Goal: Check status: Check status

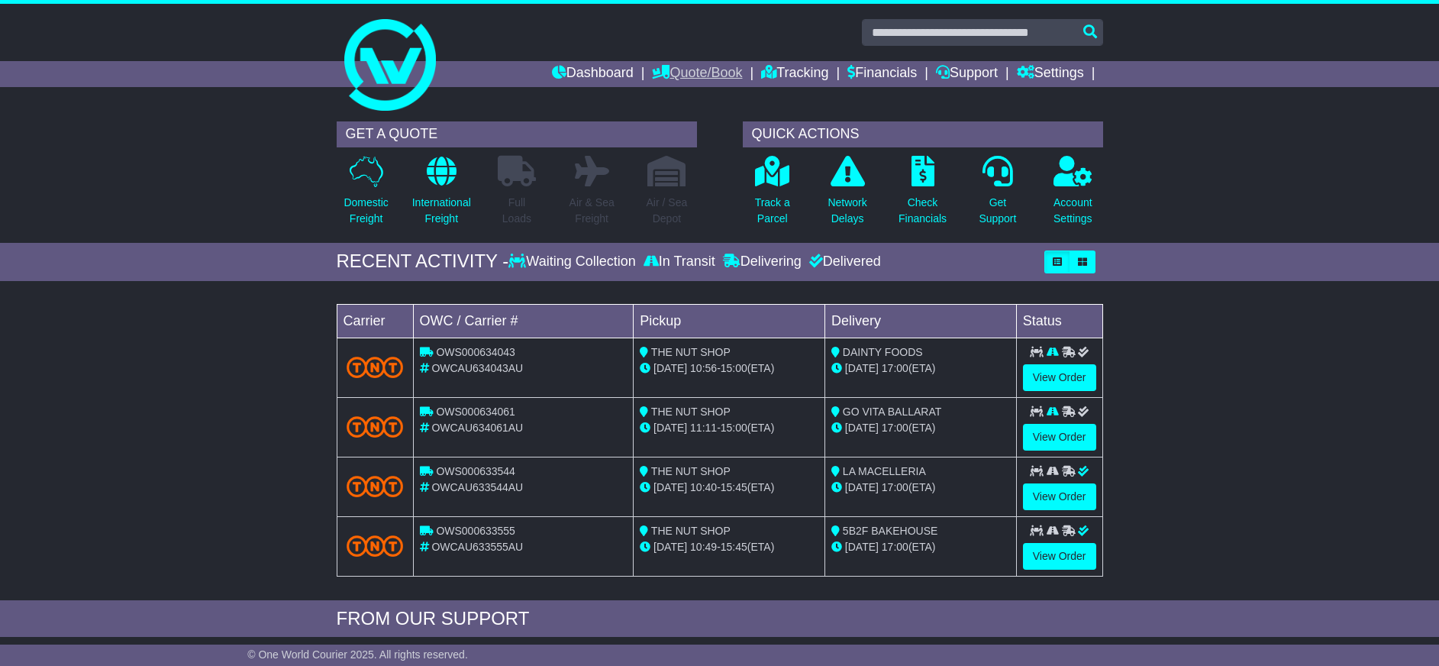
click at [691, 73] on link "Quote/Book" at bounding box center [697, 74] width 90 height 26
click at [670, 95] on link "Domestic" at bounding box center [713, 100] width 121 height 17
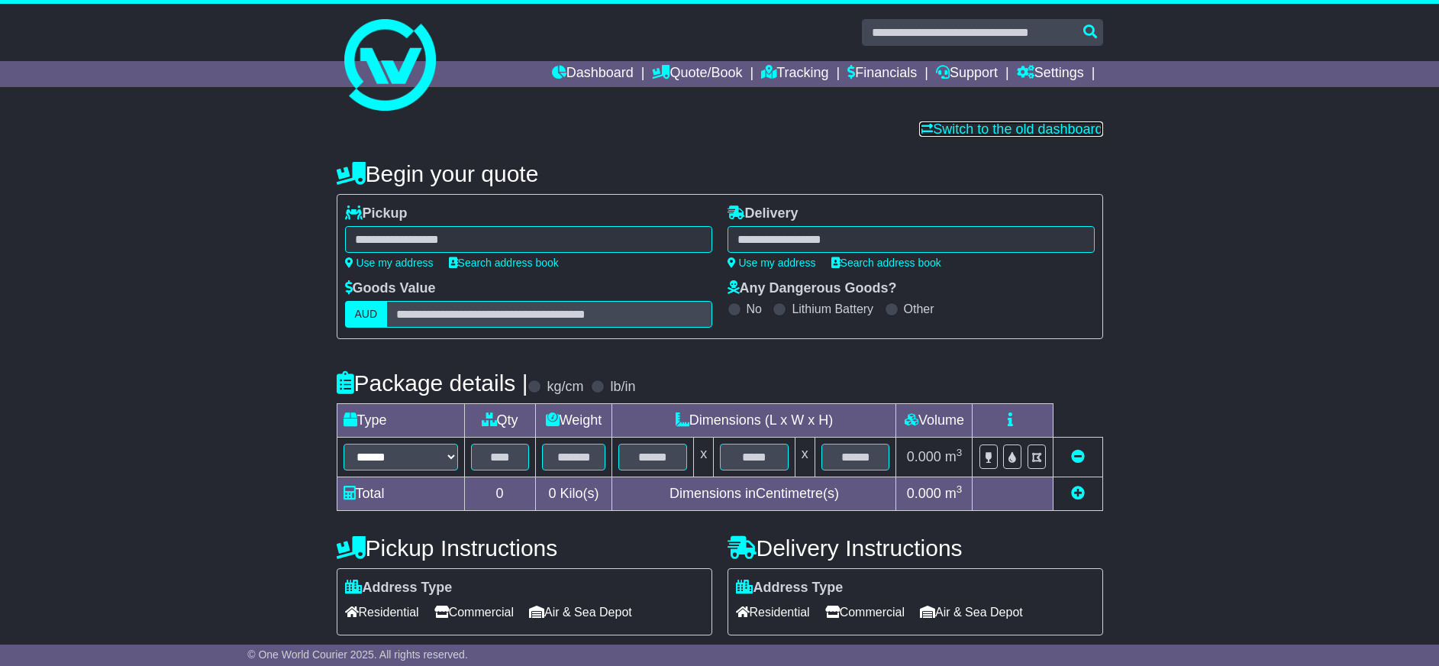
click at [1000, 135] on link "Switch to the old dashboard" at bounding box center [1010, 128] width 183 height 15
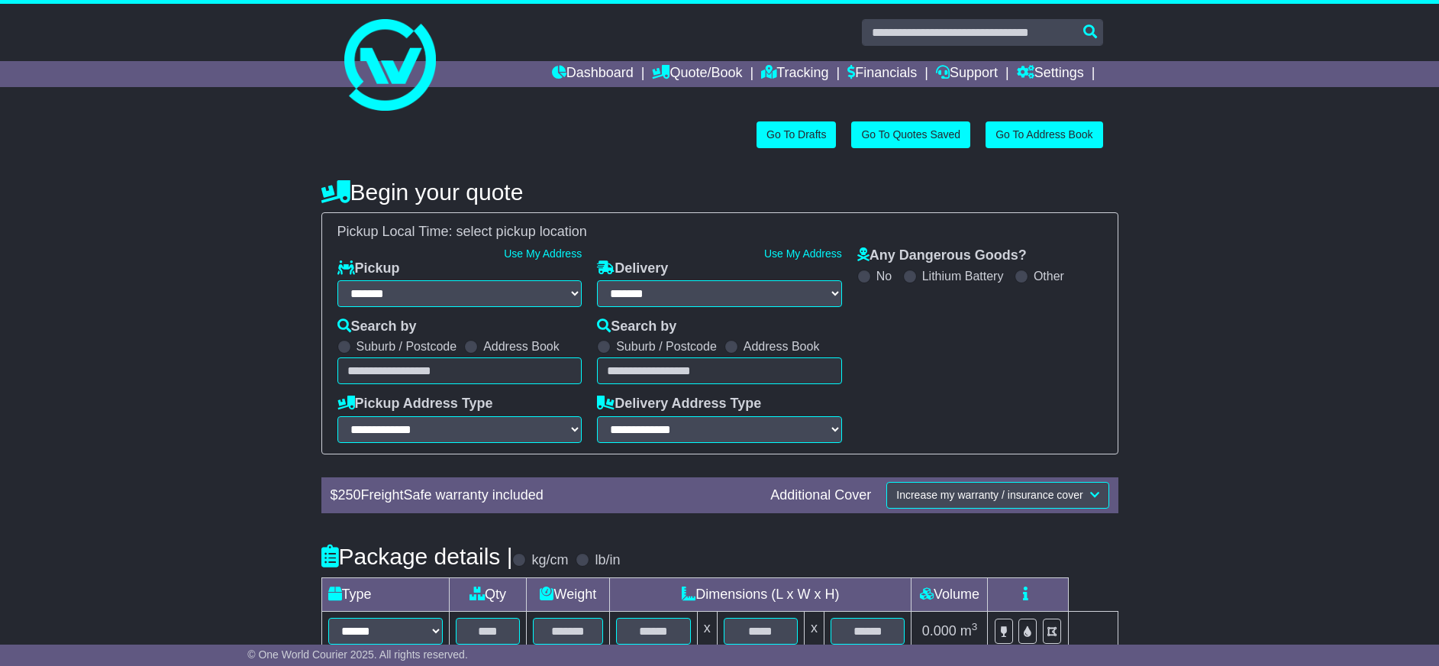
select select "**"
click at [788, 78] on link "Tracking" at bounding box center [794, 74] width 67 height 26
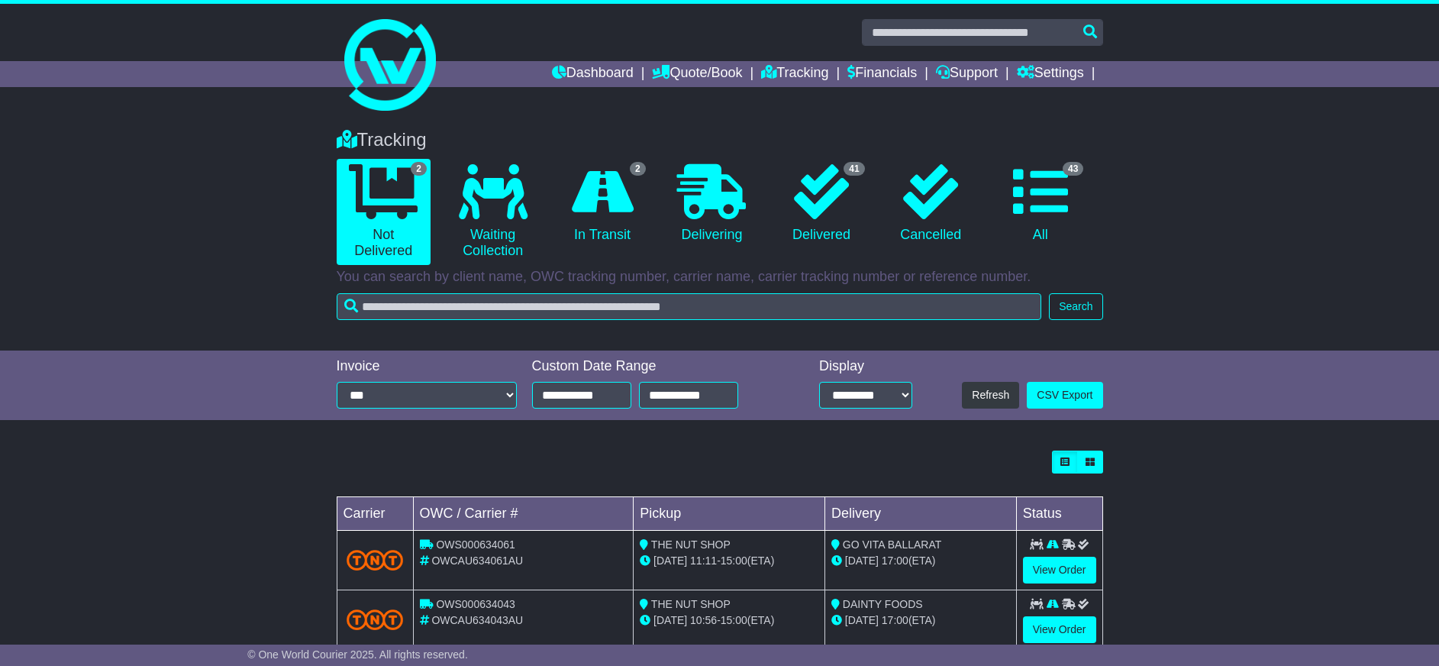
scroll to position [38, 0]
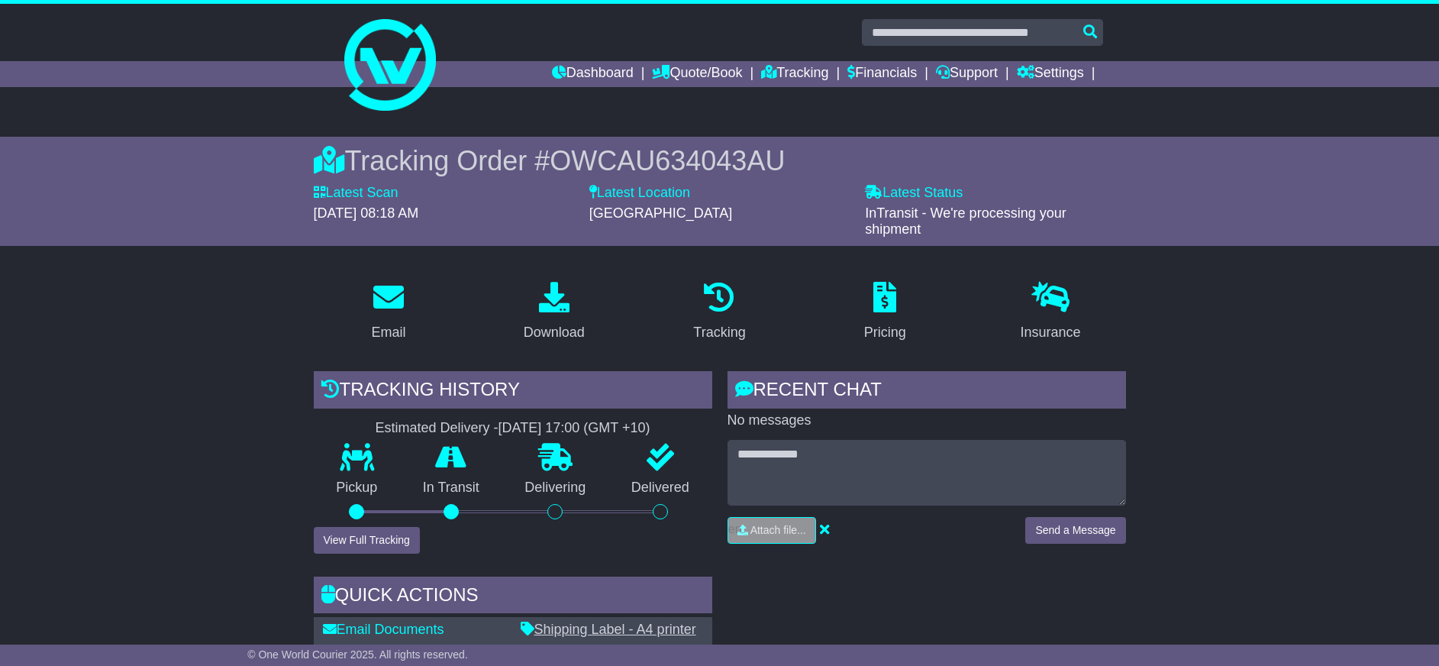
scroll to position [153, 0]
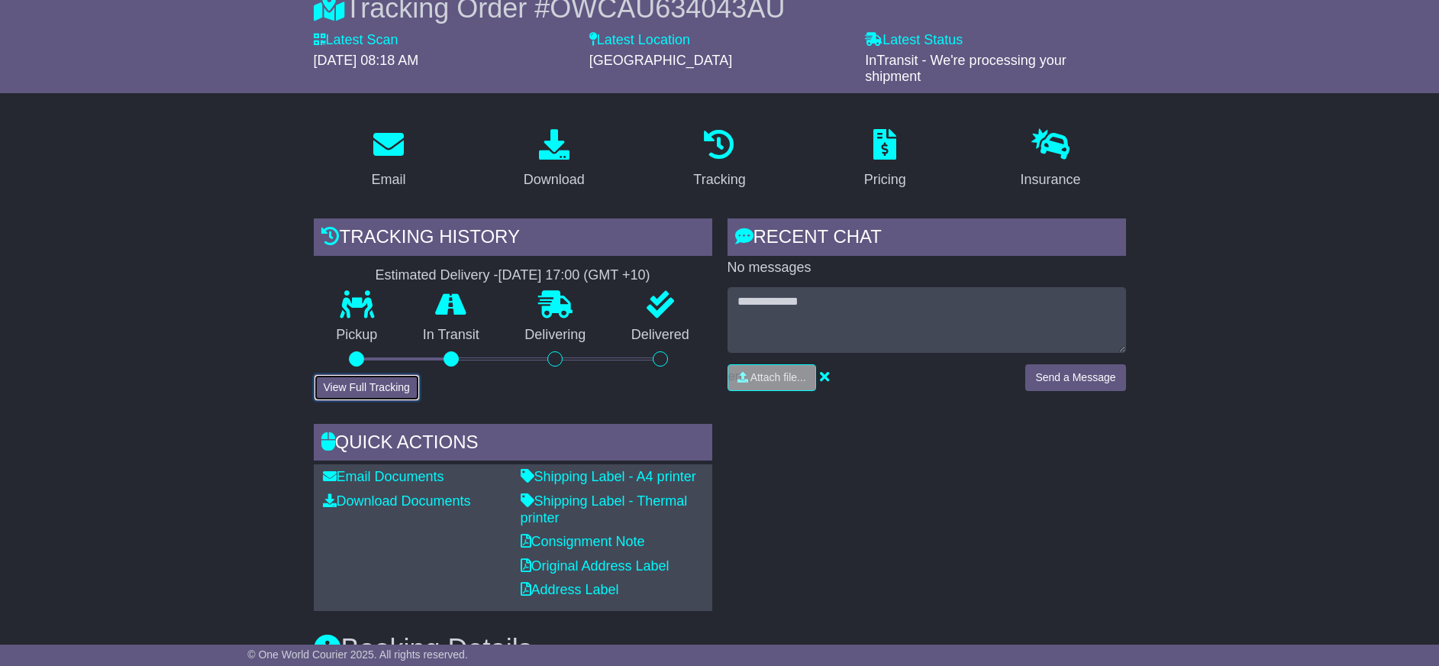
click at [392, 375] on button "View Full Tracking" at bounding box center [367, 387] width 106 height 27
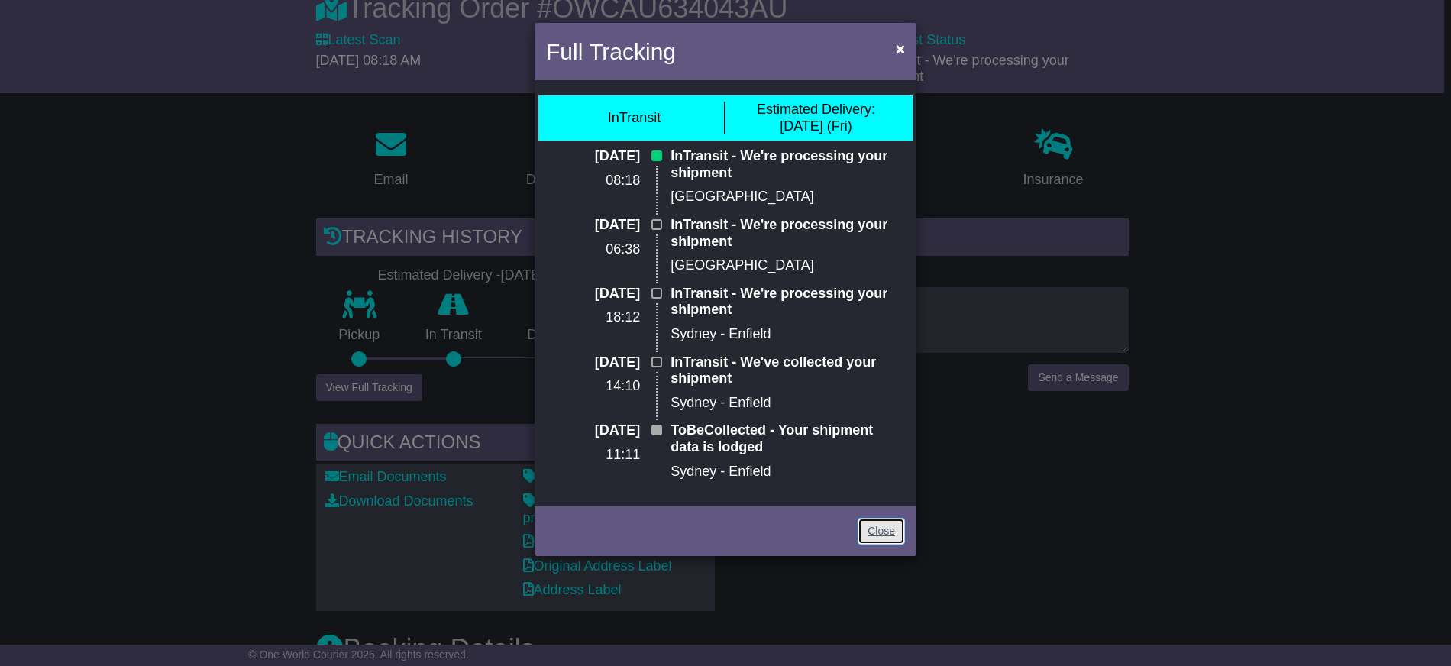
click at [889, 522] on link "Close" at bounding box center [880, 531] width 47 height 27
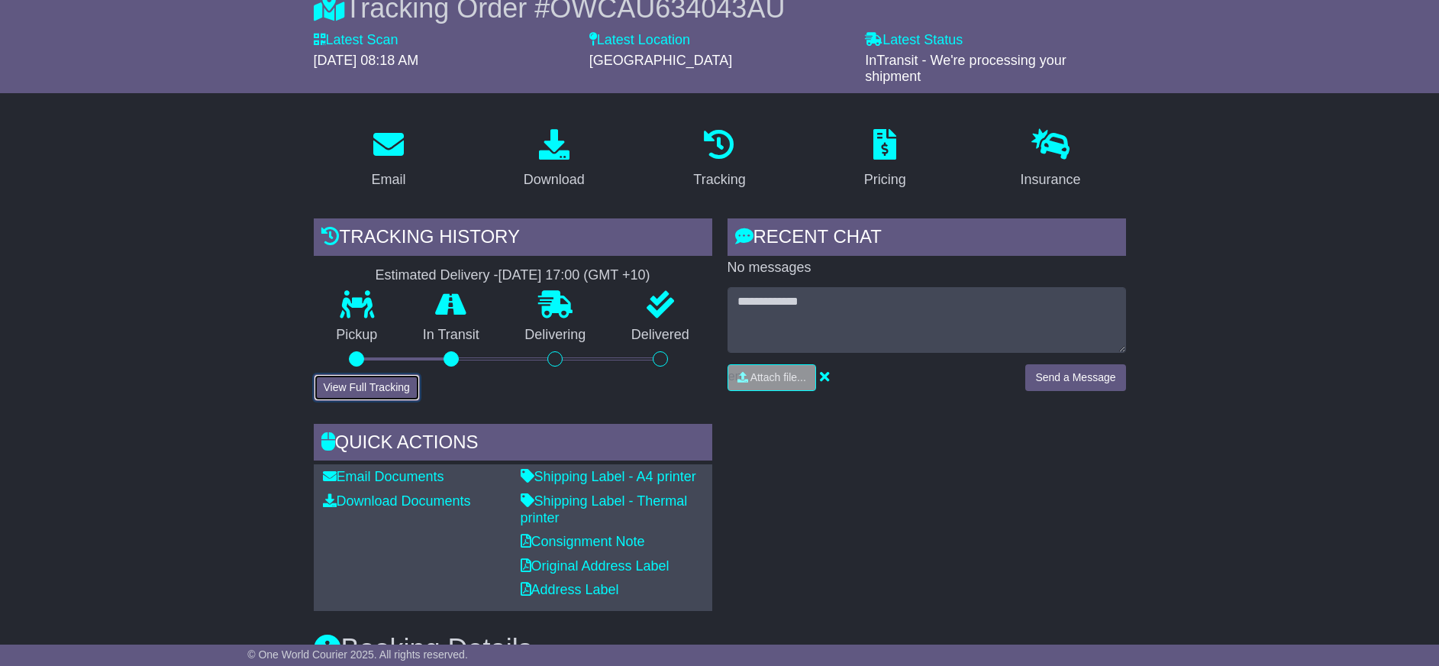
scroll to position [0, 0]
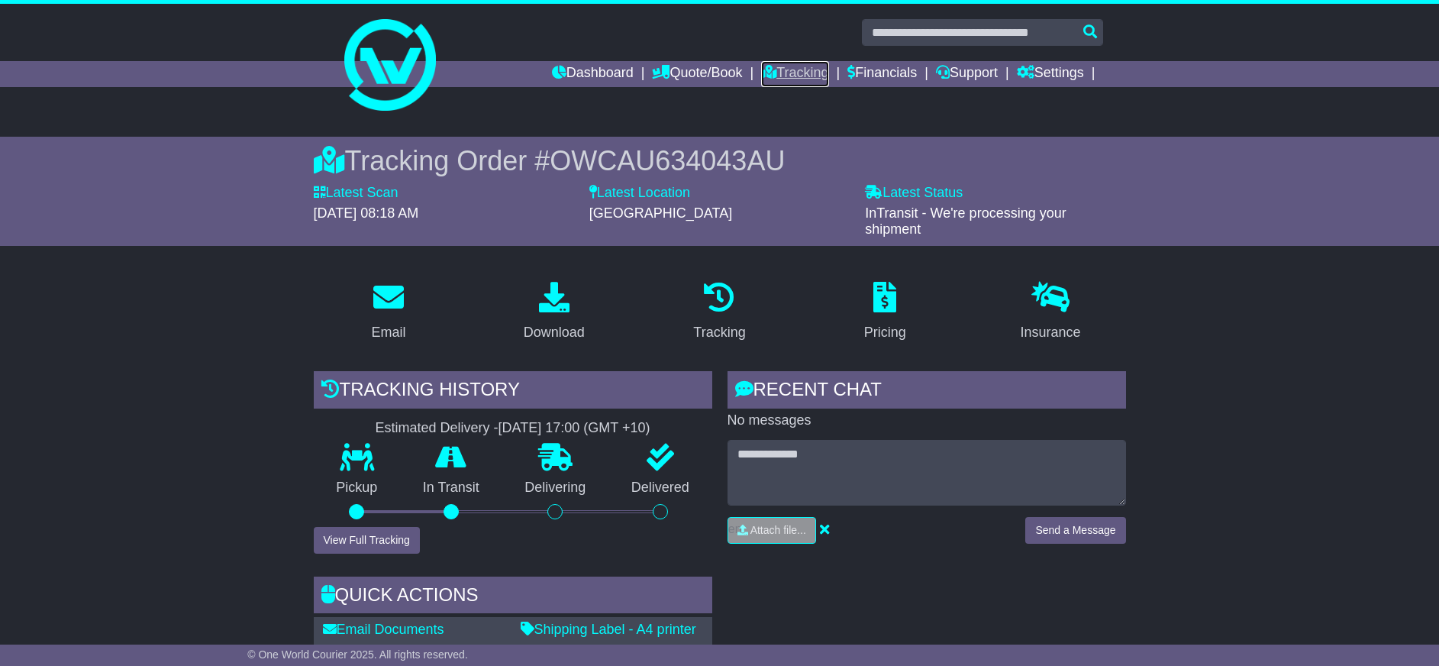
click at [783, 74] on link "Tracking" at bounding box center [794, 74] width 67 height 26
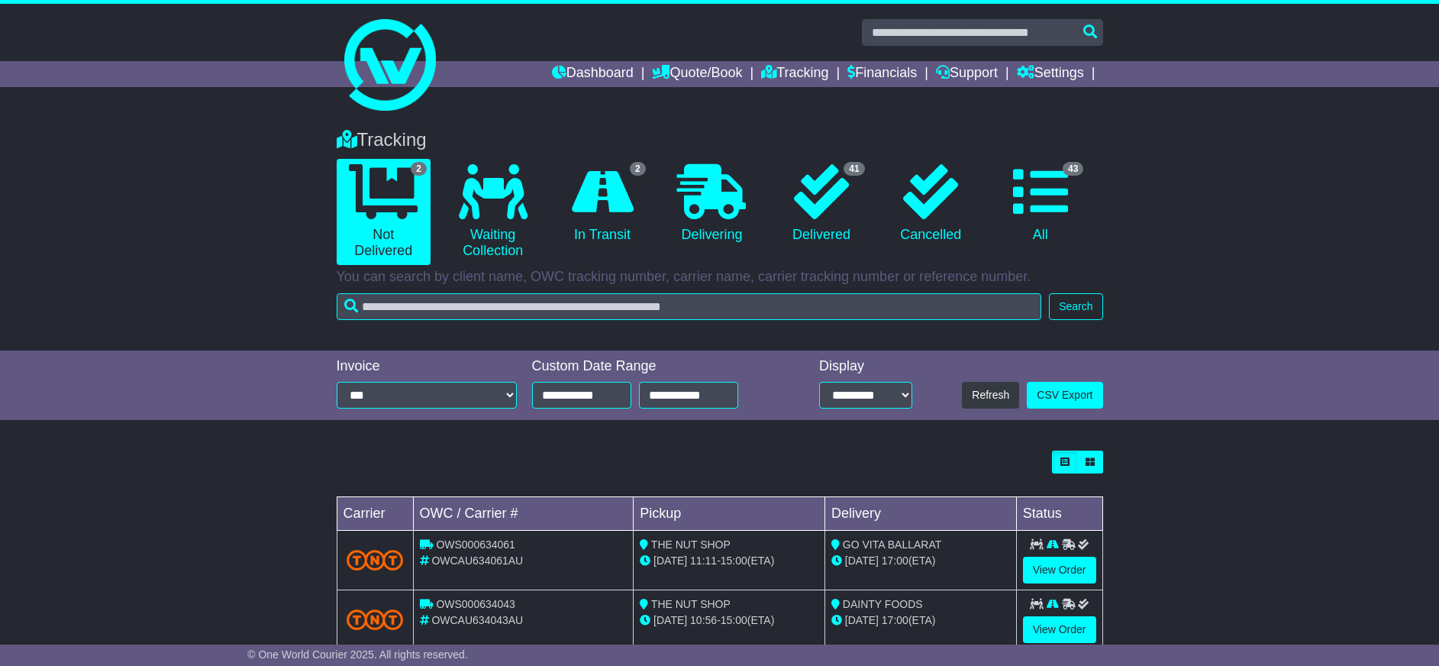
scroll to position [38, 0]
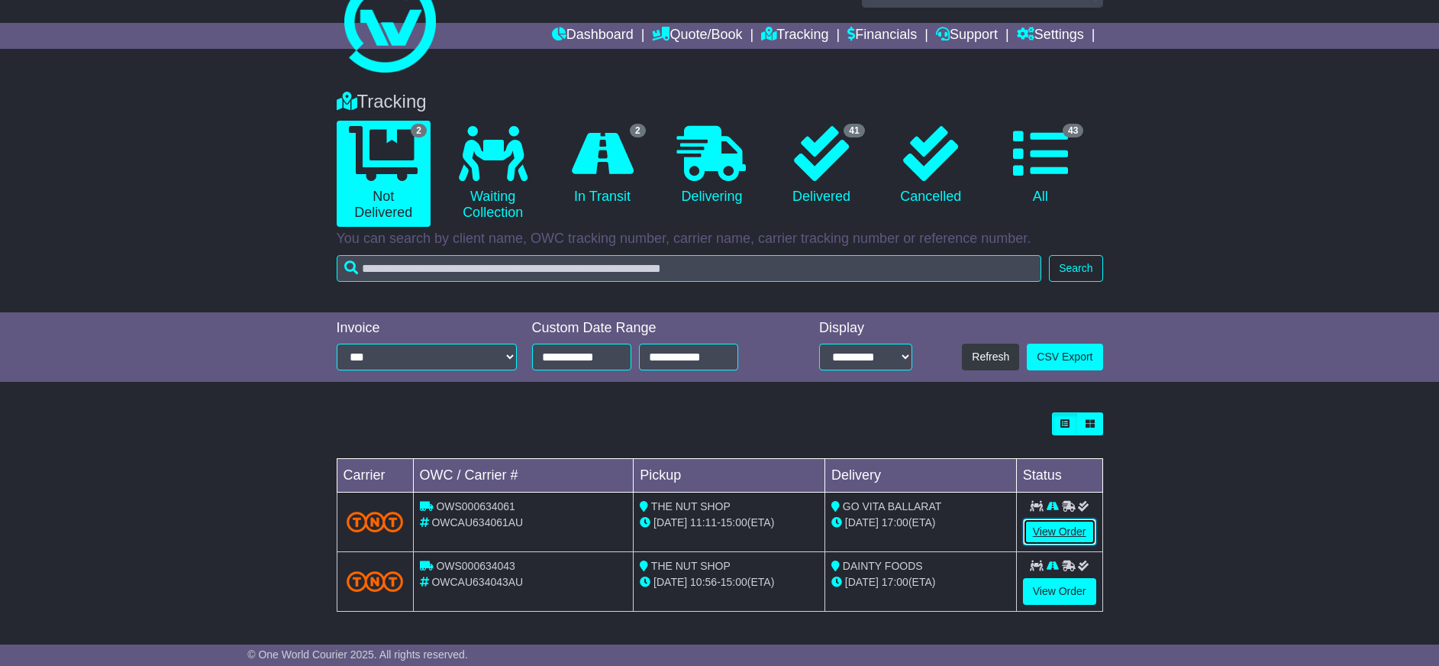
click at [1086, 532] on link "View Order" at bounding box center [1059, 531] width 73 height 27
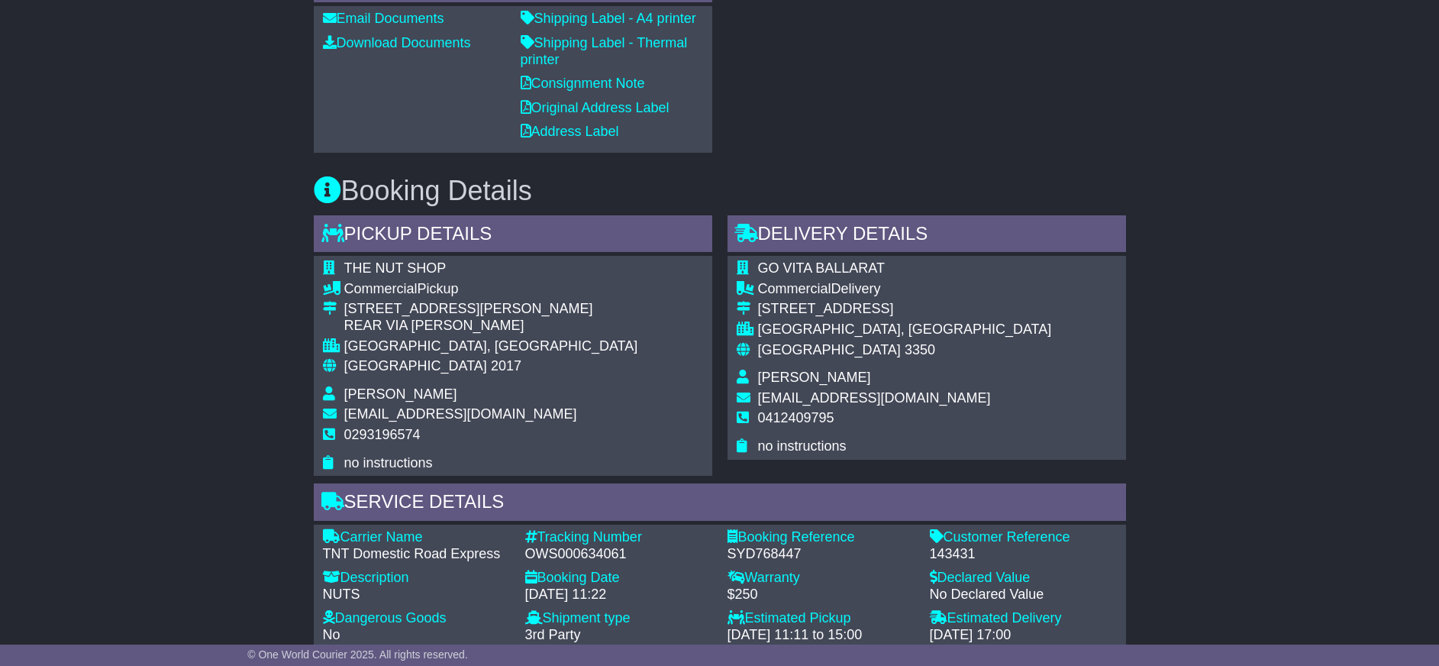
scroll to position [382, 0]
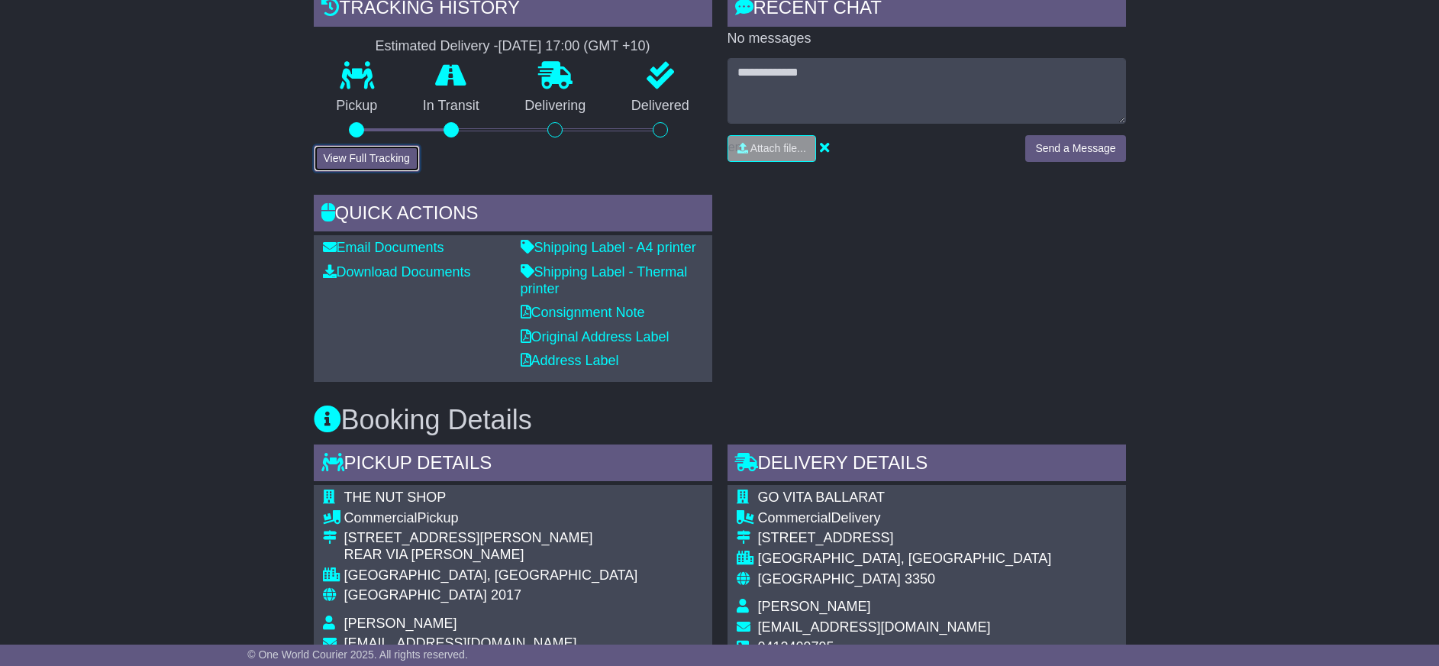
click at [386, 158] on button "View Full Tracking" at bounding box center [367, 158] width 106 height 27
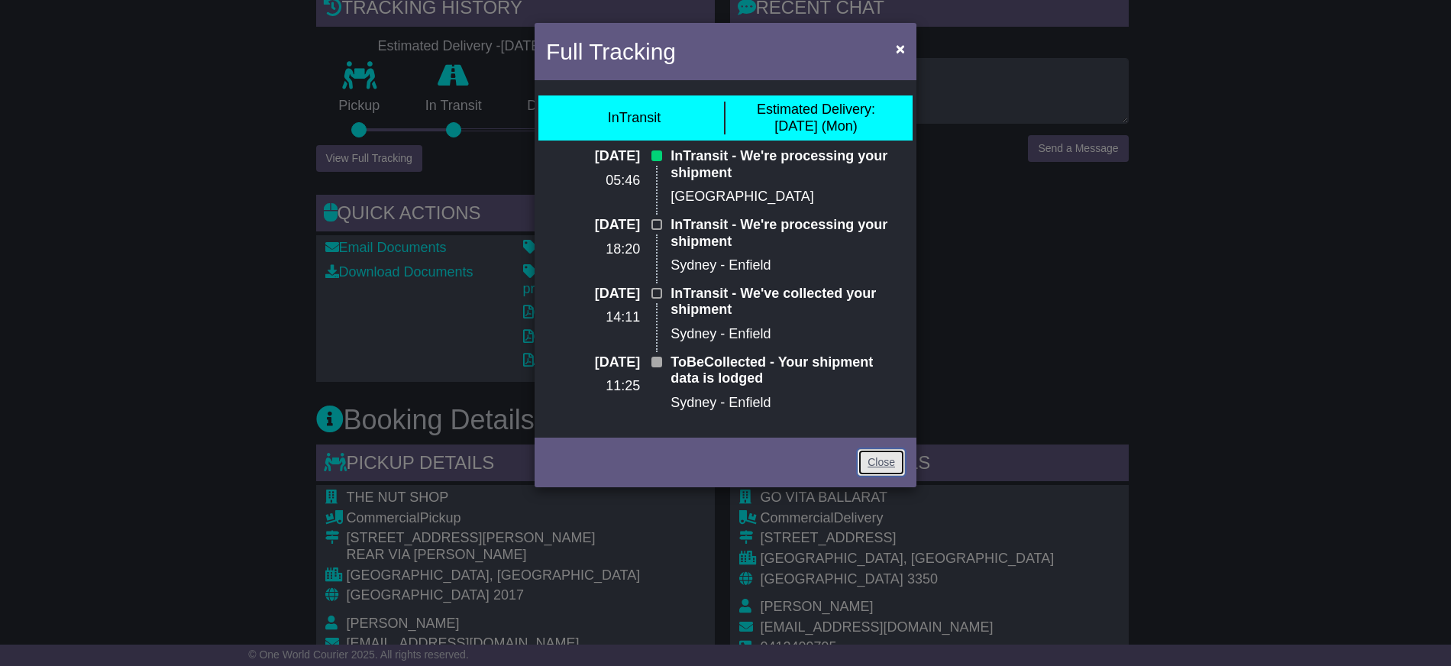
click at [883, 461] on link "Close" at bounding box center [880, 462] width 47 height 27
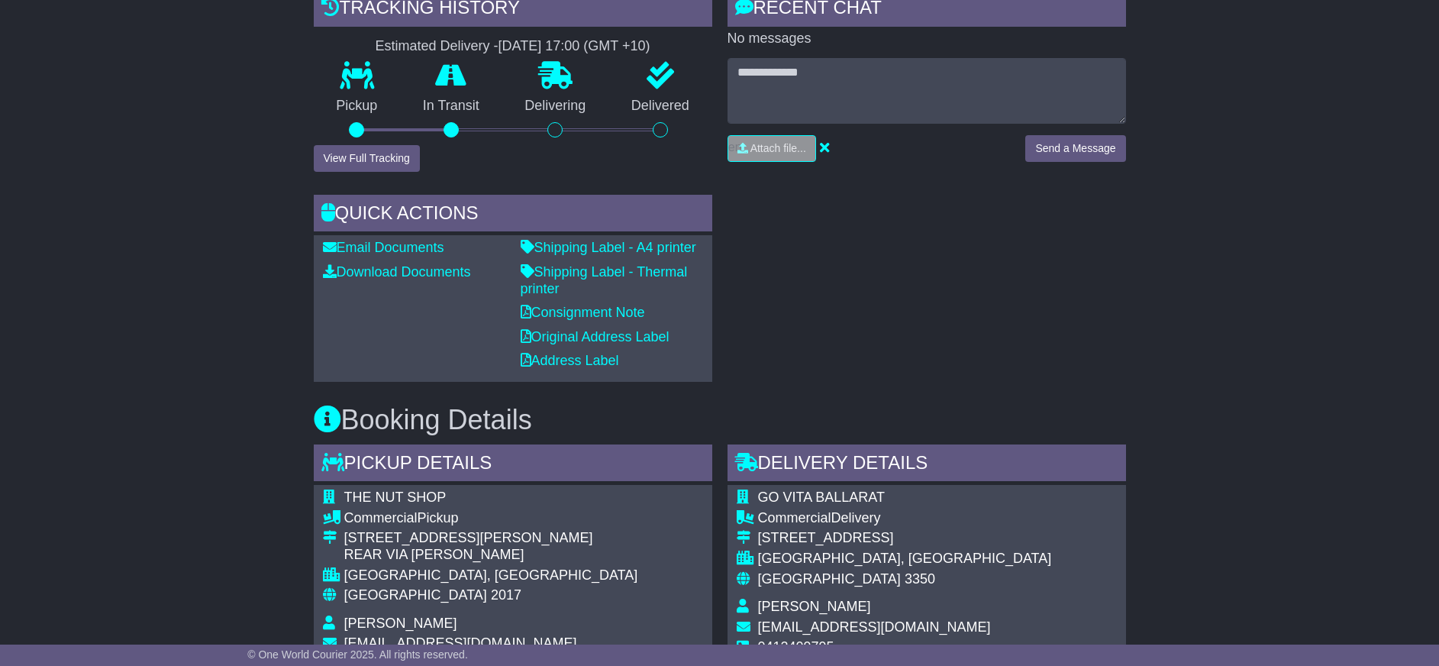
click at [1029, 310] on div "RECENT CHAT Loading... No messages Attach file..." at bounding box center [927, 185] width 414 height 392
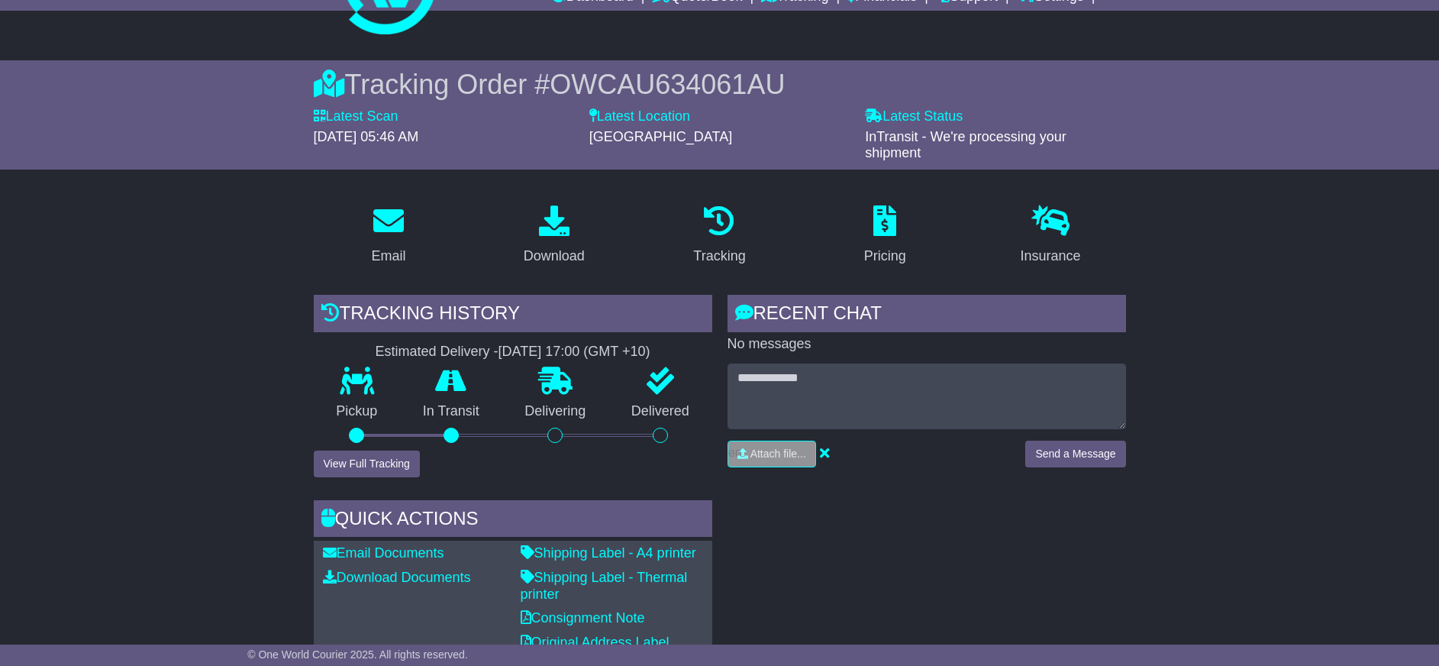
scroll to position [0, 0]
